Goal: Task Accomplishment & Management: Manage account settings

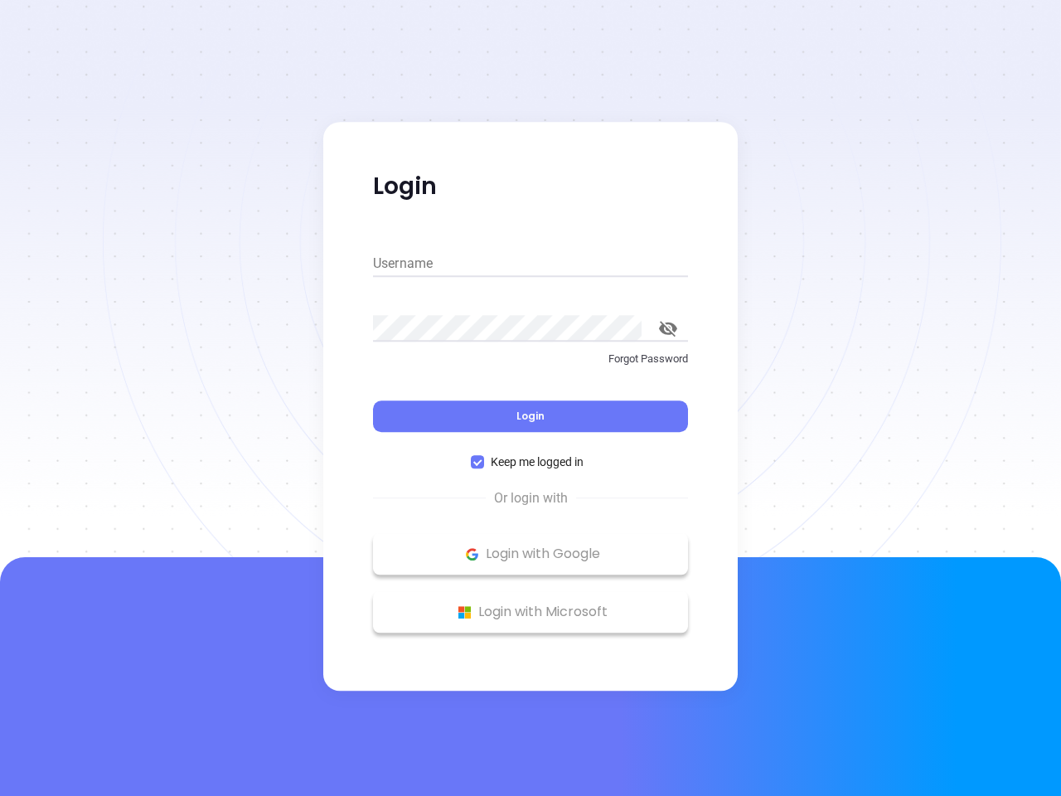
click at [531, 398] on div "Login" at bounding box center [530, 406] width 315 height 51
click at [531, 264] on input "Username" at bounding box center [530, 263] width 315 height 27
click at [668, 328] on icon "toggle password visibility" at bounding box center [668, 329] width 18 height 16
click at [531, 416] on span "Login" at bounding box center [531, 416] width 28 height 14
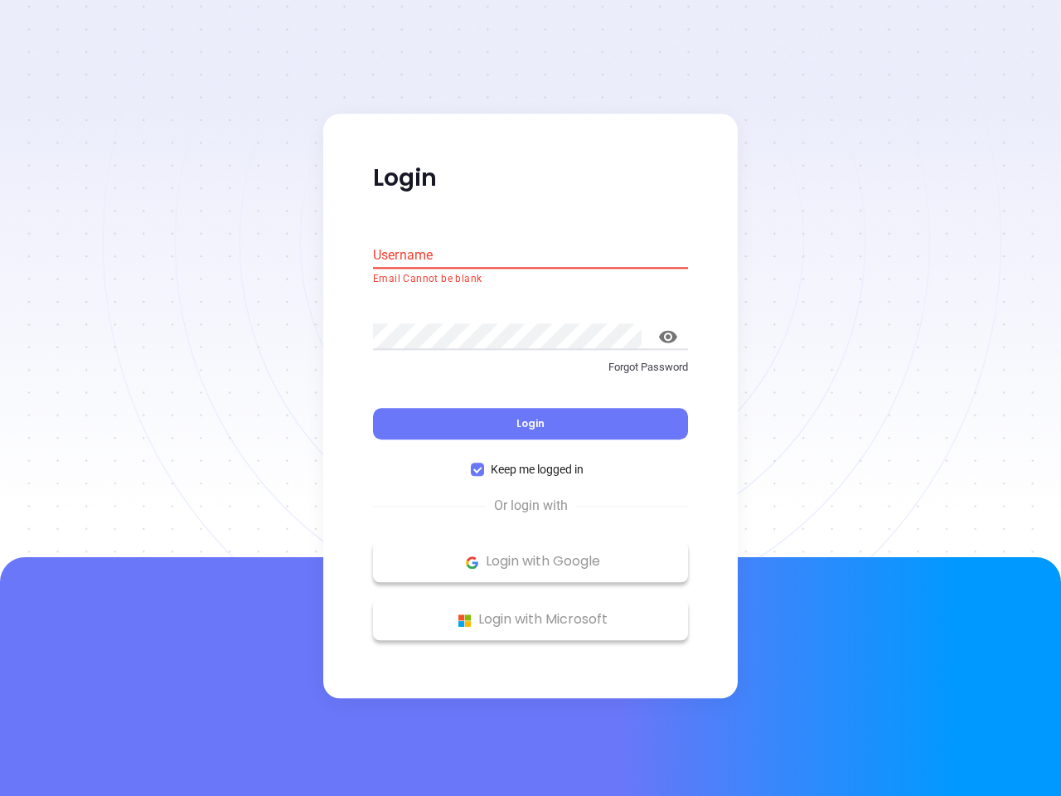
click at [531, 462] on span "Keep me logged in" at bounding box center [537, 470] width 106 height 18
click at [484, 463] on input "Keep me logged in" at bounding box center [477, 469] width 13 height 13
checkbox input "false"
click at [531, 554] on p "Login with Google" at bounding box center [530, 562] width 298 height 25
click at [531, 612] on p "Login with Microsoft" at bounding box center [530, 620] width 298 height 25
